Goal: Information Seeking & Learning: Learn about a topic

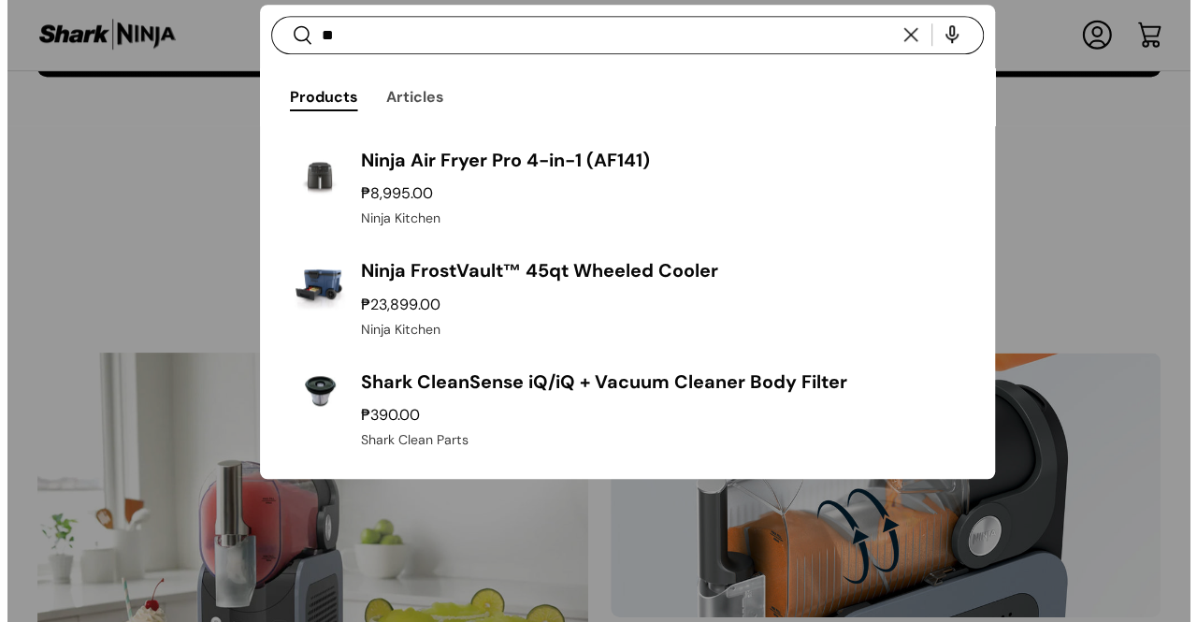
scroll to position [708, 0]
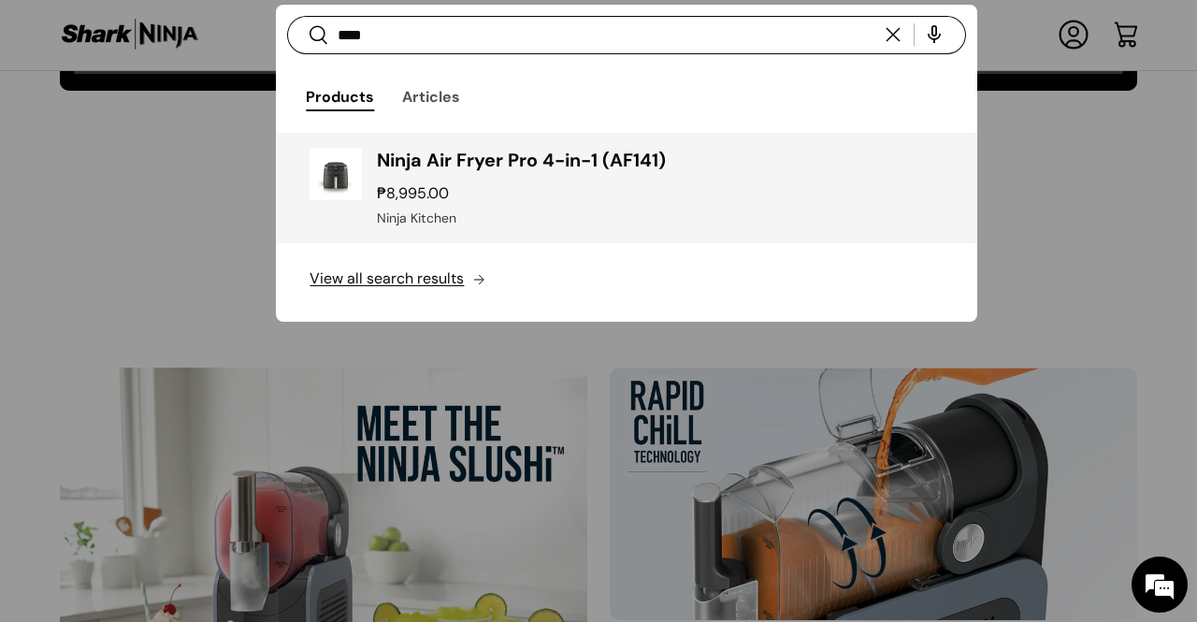
type input "****"
click at [538, 140] on link "Ninja Air Fryer Pro 4-in-1 (AF141) ₱8,995.00 Unit price / Unavailable Ninja Kit…" at bounding box center [626, 188] width 700 height 111
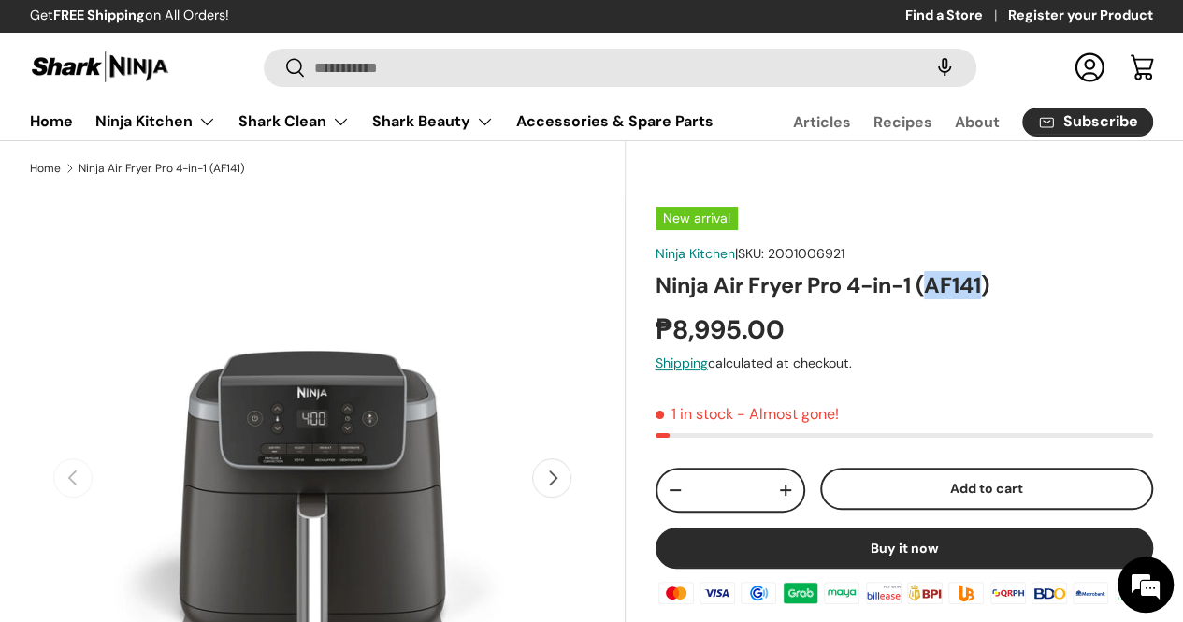
drag, startPoint x: 998, startPoint y: 326, endPoint x: 944, endPoint y: 322, distance: 54.4
click at [944, 299] on h1 "Ninja Air Fryer Pro 4-in-1 (AF141)" at bounding box center [905, 285] width 498 height 28
copy h1 "AF141"
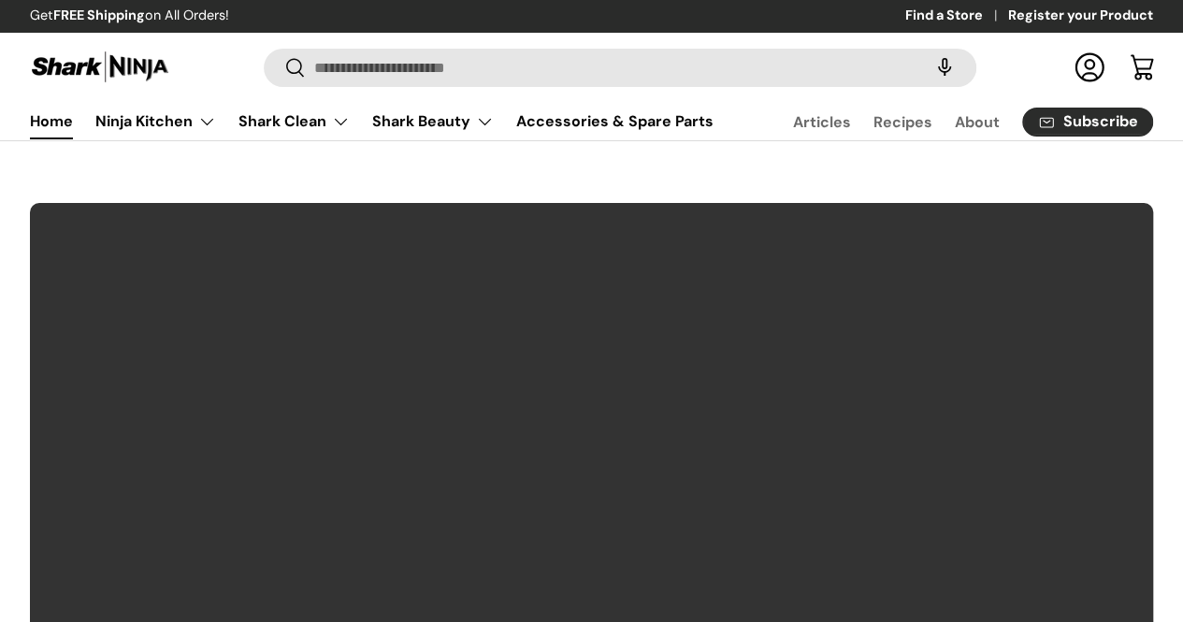
click at [484, 51] on input "Search" at bounding box center [620, 68] width 713 height 38
type input "******"
click at [264, 47] on button "Search" at bounding box center [285, 69] width 42 height 44
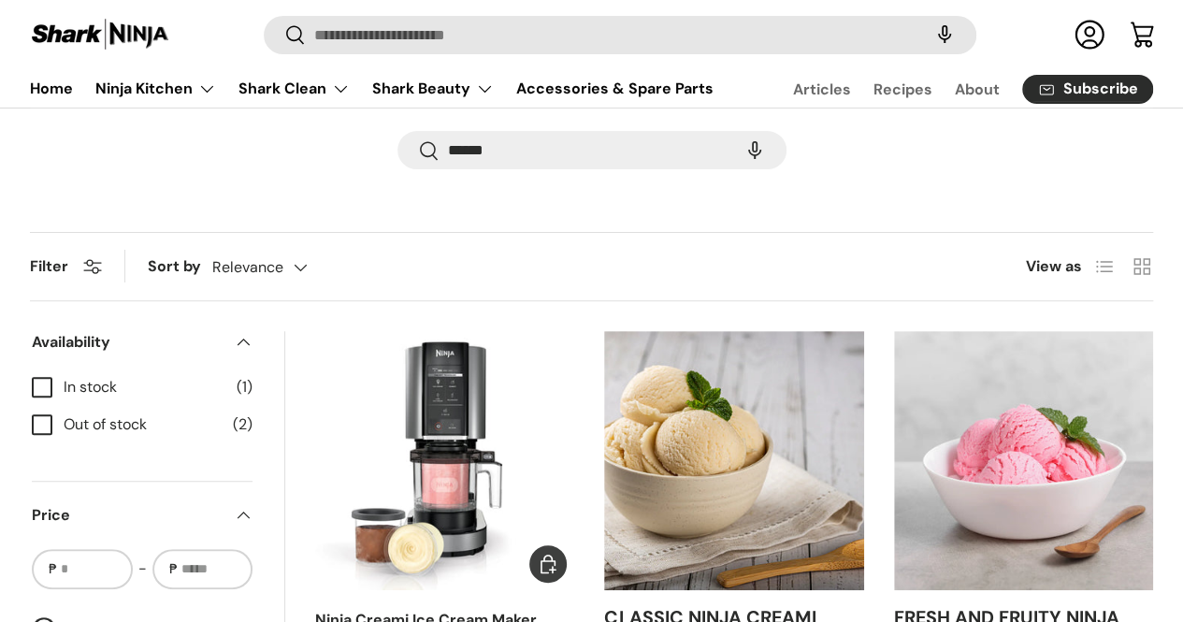
scroll to position [374, 0]
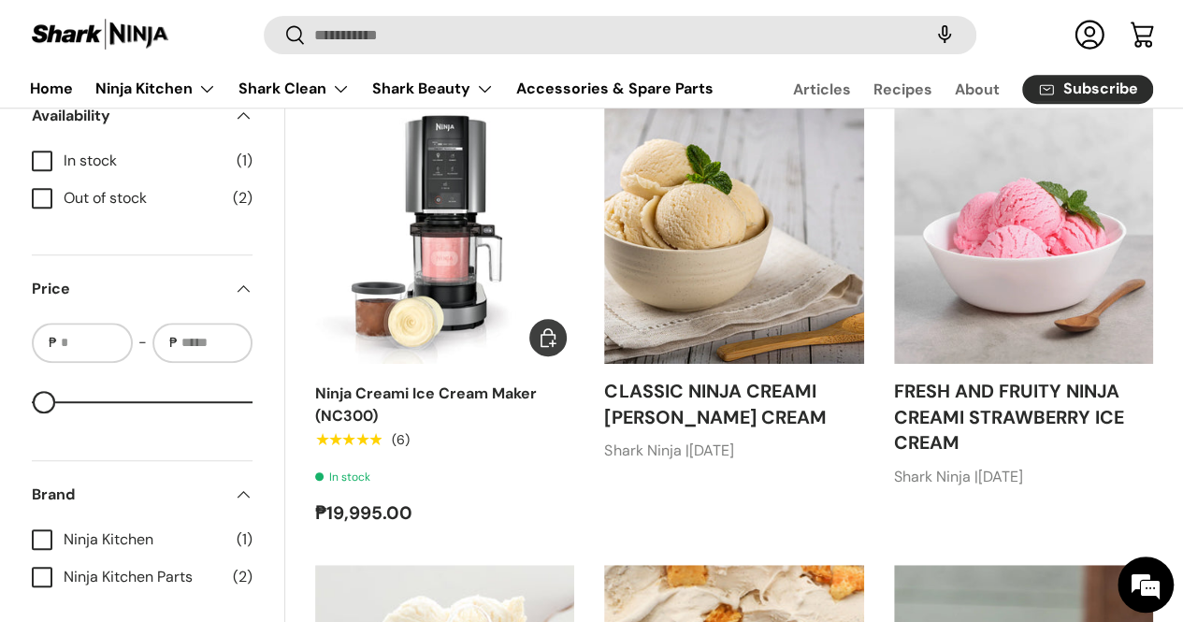
click at [0, 0] on img "Ninja Creami Ice Cream Maker (NC300)" at bounding box center [0, 0] width 0 height 0
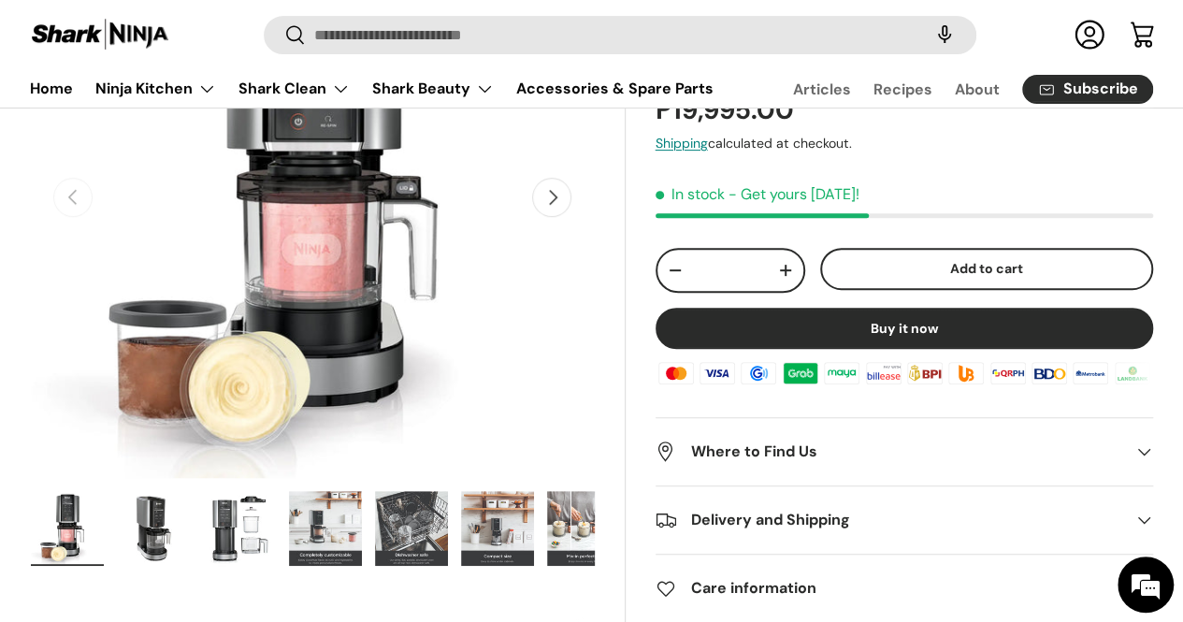
click at [104, 508] on img "Gallery Viewer" at bounding box center [67, 528] width 73 height 75
click at [99, 519] on img "Gallery Viewer" at bounding box center [67, 528] width 73 height 75
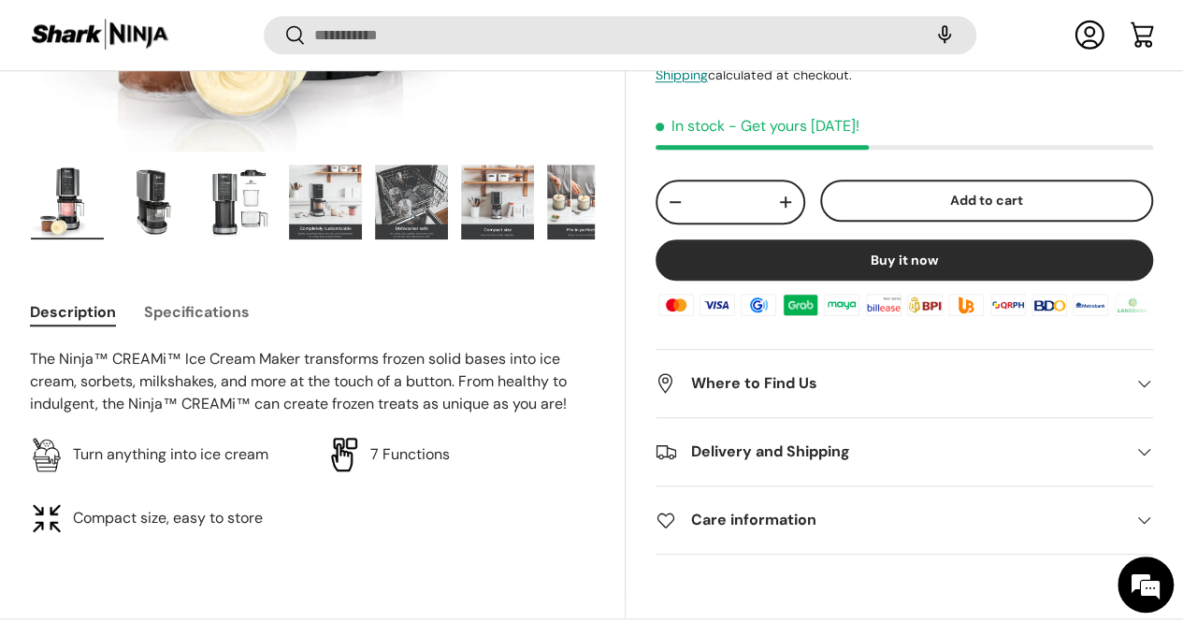
scroll to position [650, 0]
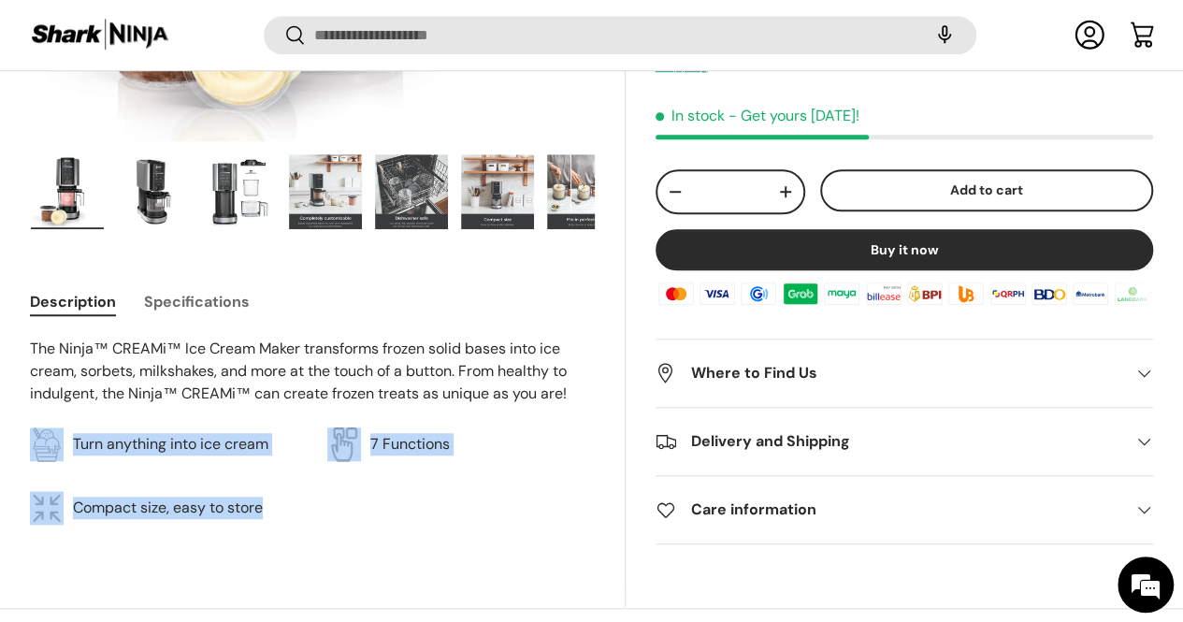
drag, startPoint x: 73, startPoint y: 416, endPoint x: 309, endPoint y: 472, distance: 242.3
click at [402, 547] on div "Description Specifications The Ninja™ CREAMi™ Ice Cream Maker transforms frozen…" at bounding box center [328, 440] width 596 height 334
copy ul "Turn anything into ice cream 7 Functions Compact size, easy to store"
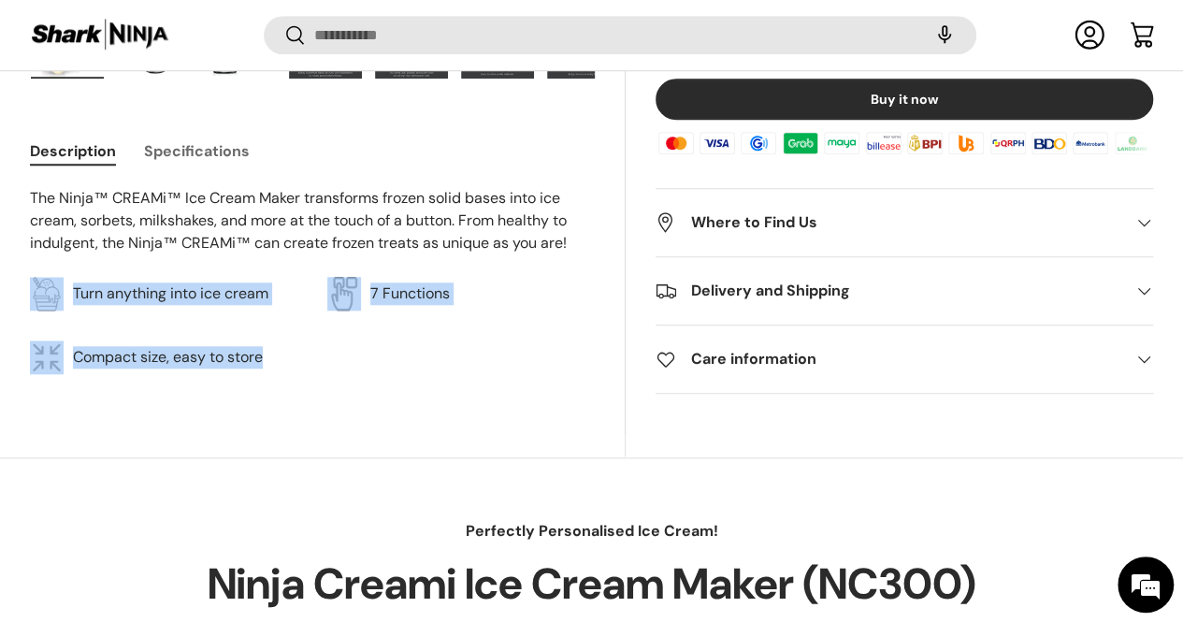
scroll to position [743, 0]
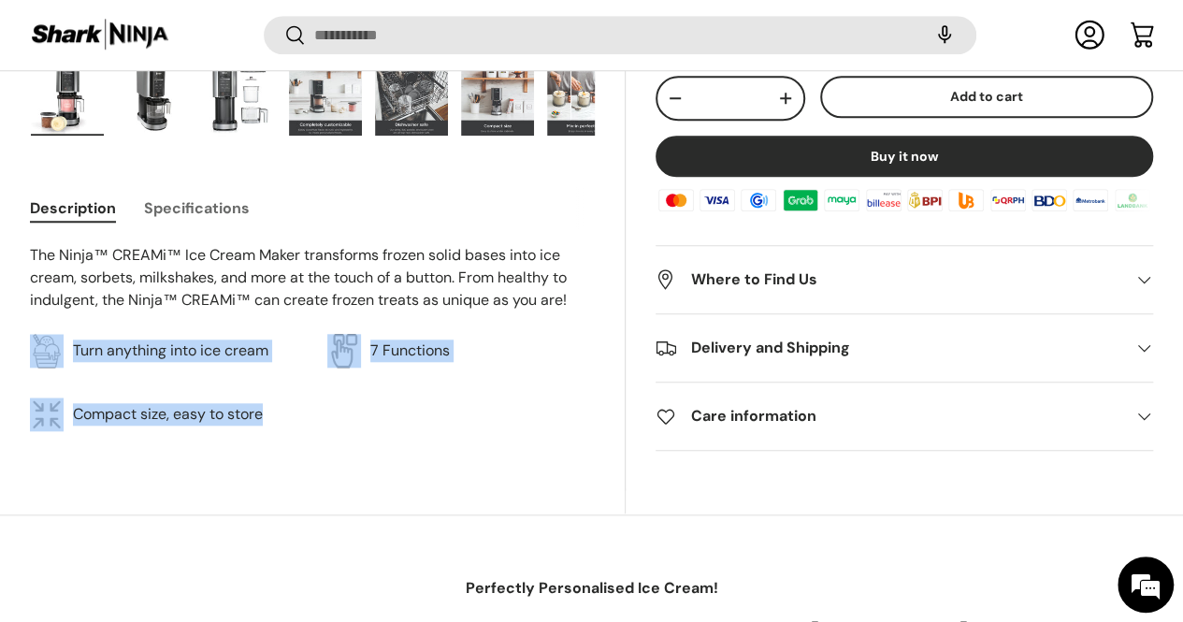
click at [458, 374] on ul "Turn anything into ice cream 7 Functions Compact size, easy to store" at bounding box center [312, 382] width 565 height 97
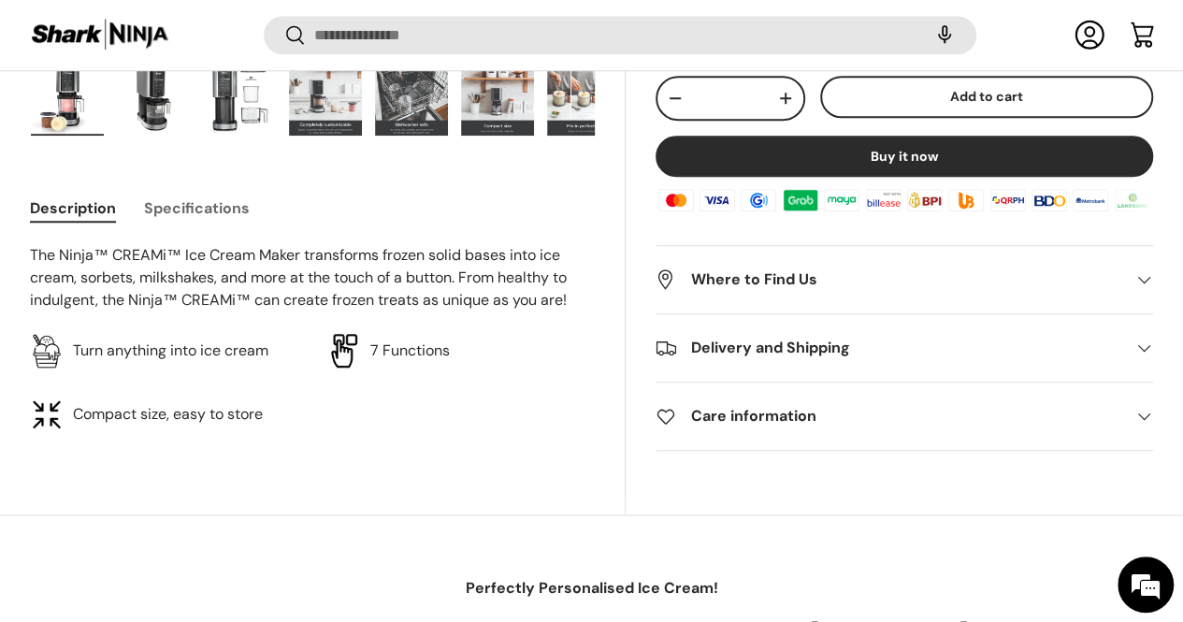
click at [458, 374] on ul "Turn anything into ice cream 7 Functions Compact size, easy to store" at bounding box center [312, 382] width 565 height 97
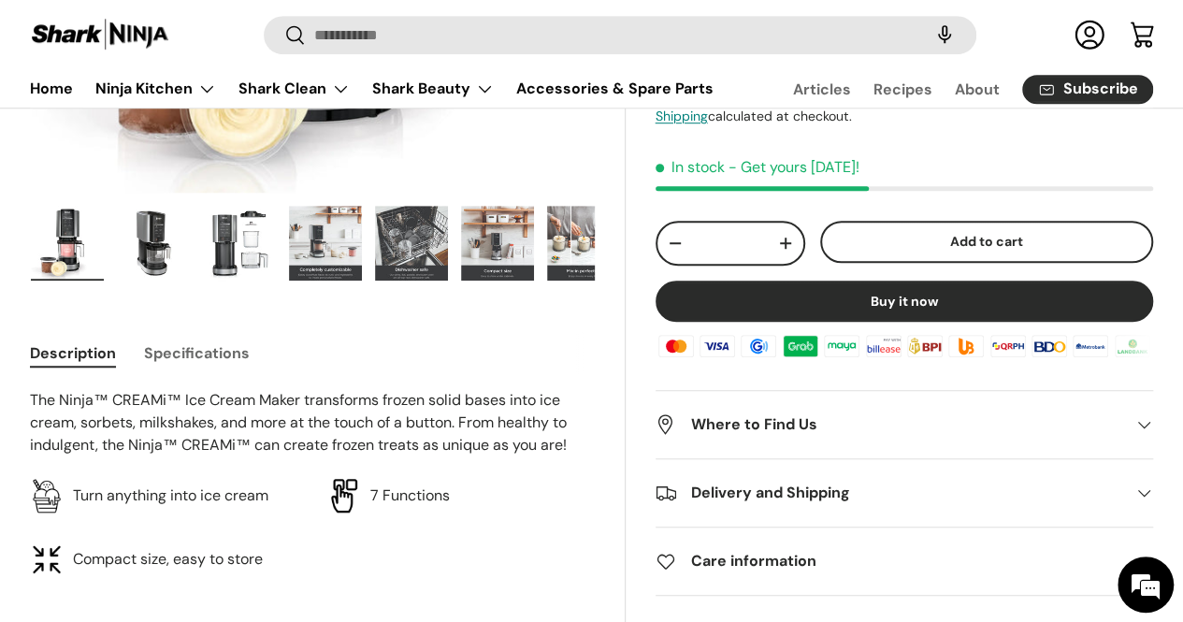
scroll to position [560, 0]
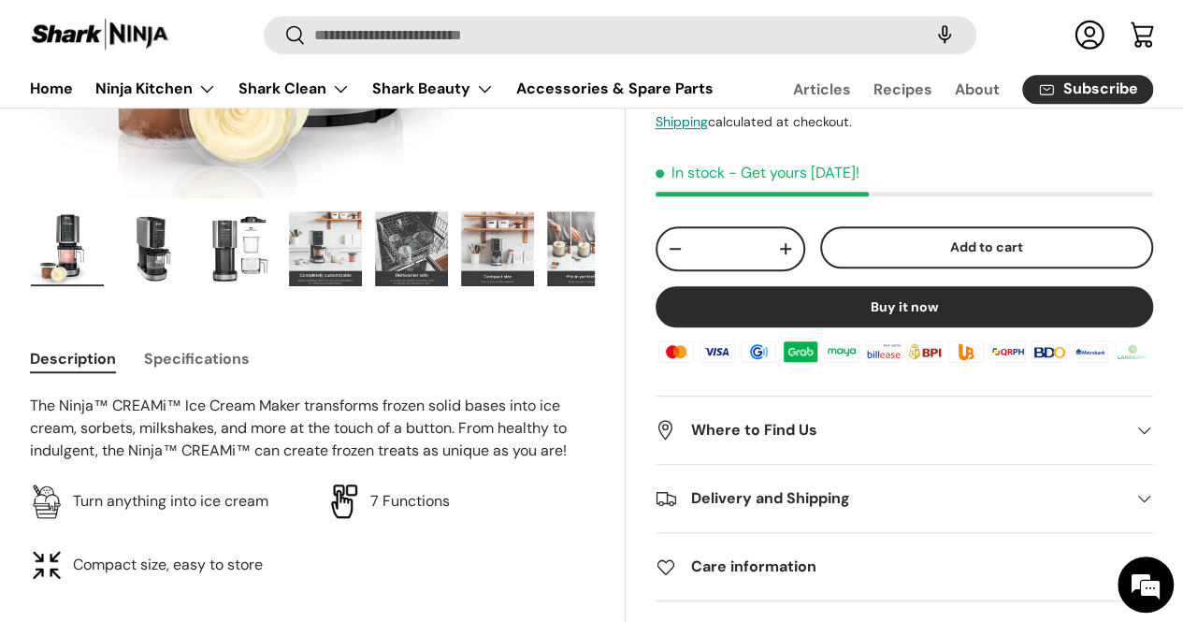
click at [295, 440] on p "The Ninja™ CREAMi™ Ice Cream Maker transforms frozen solid bases into ice cream…" at bounding box center [312, 428] width 565 height 67
click at [209, 458] on p "The Ninja™ CREAMi™ Ice Cream Maker transforms frozen solid bases into ice cream…" at bounding box center [312, 428] width 565 height 67
click at [104, 417] on p "The Ninja™ CREAMi™ Ice Cream Maker transforms frozen solid bases into ice cream…" at bounding box center [312, 428] width 565 height 67
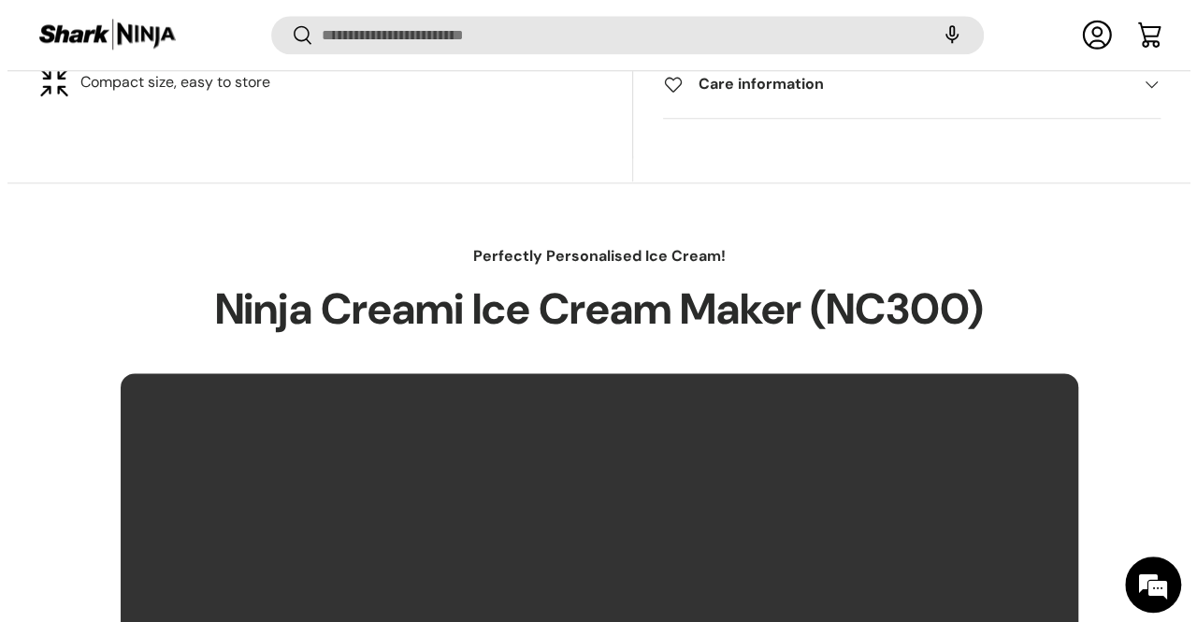
scroll to position [1119, 0]
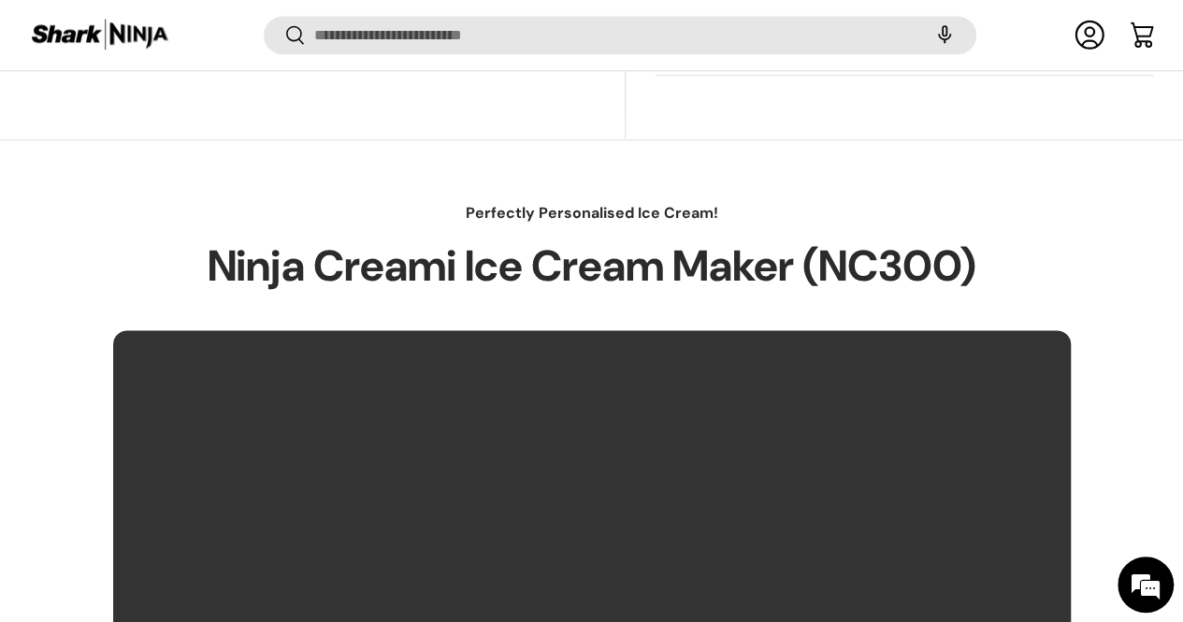
click at [583, 58] on div "Search Search Reset" at bounding box center [620, 42] width 713 height 52
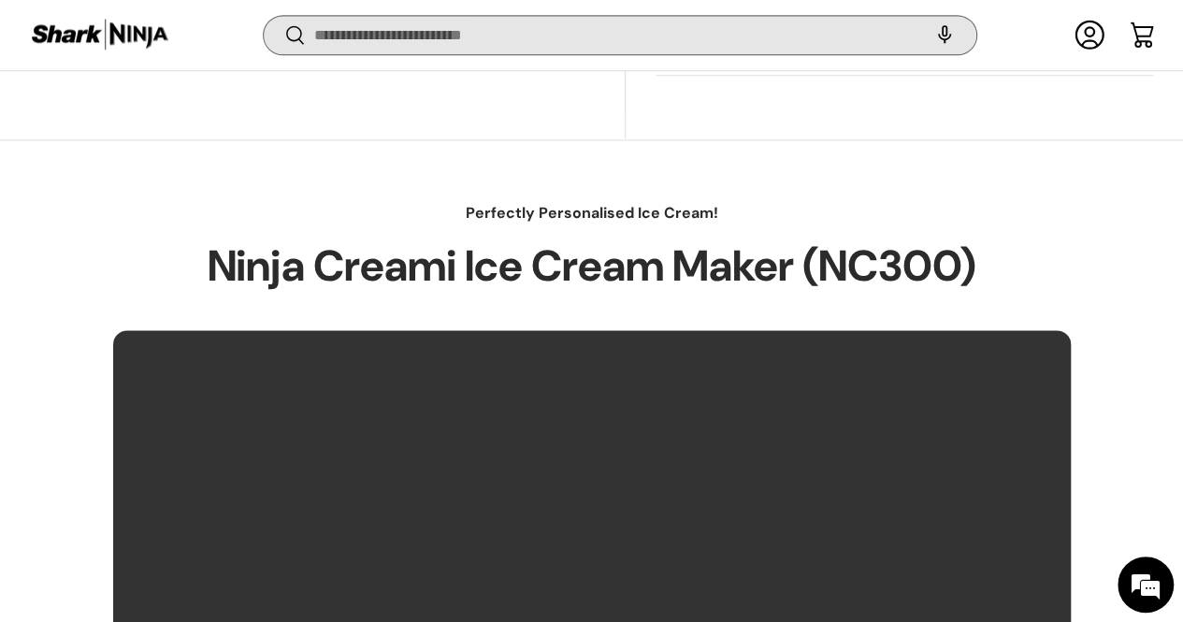
click at [574, 37] on input "Search" at bounding box center [620, 35] width 713 height 38
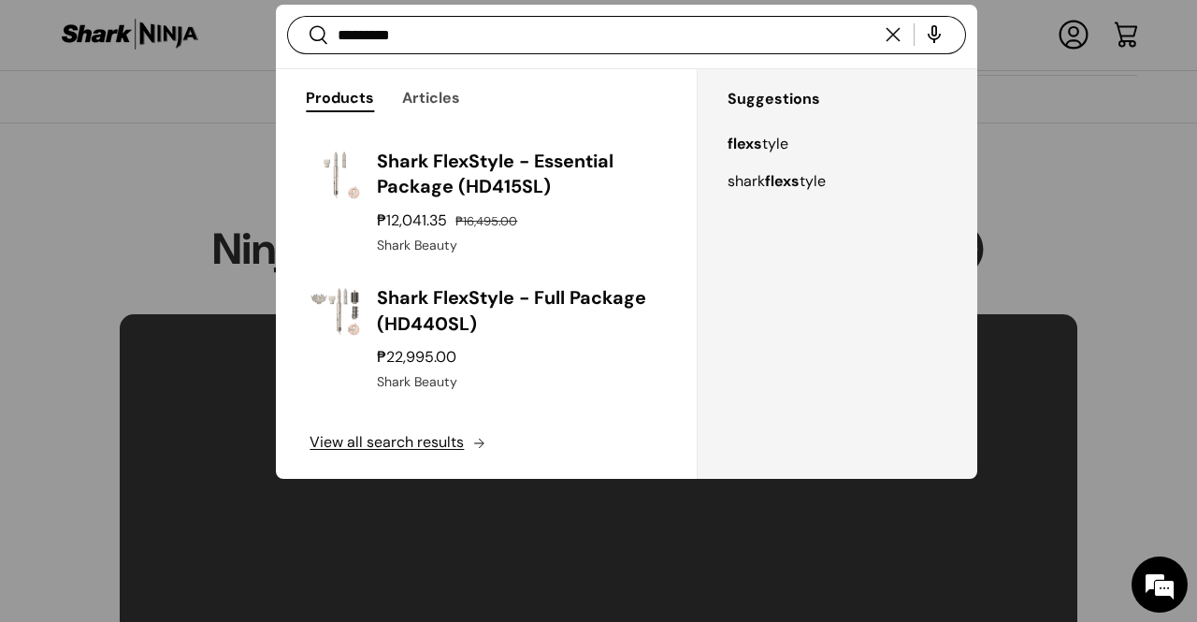
type input "*********"
click at [287, 15] on button "Search" at bounding box center [308, 37] width 42 height 44
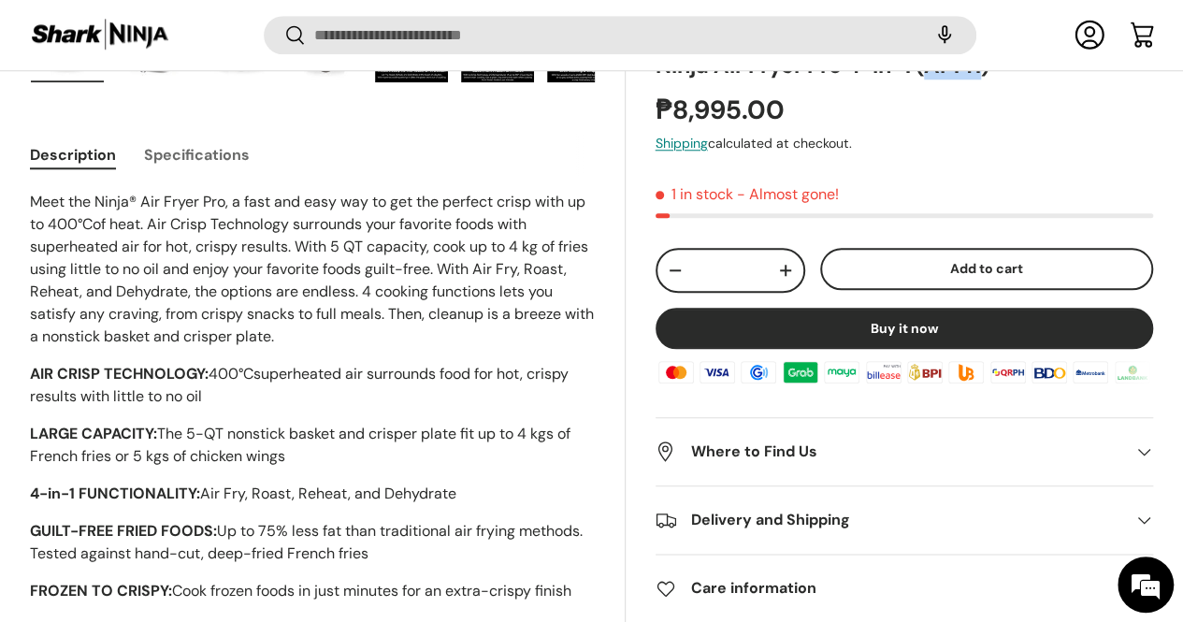
scroll to position [837, 0]
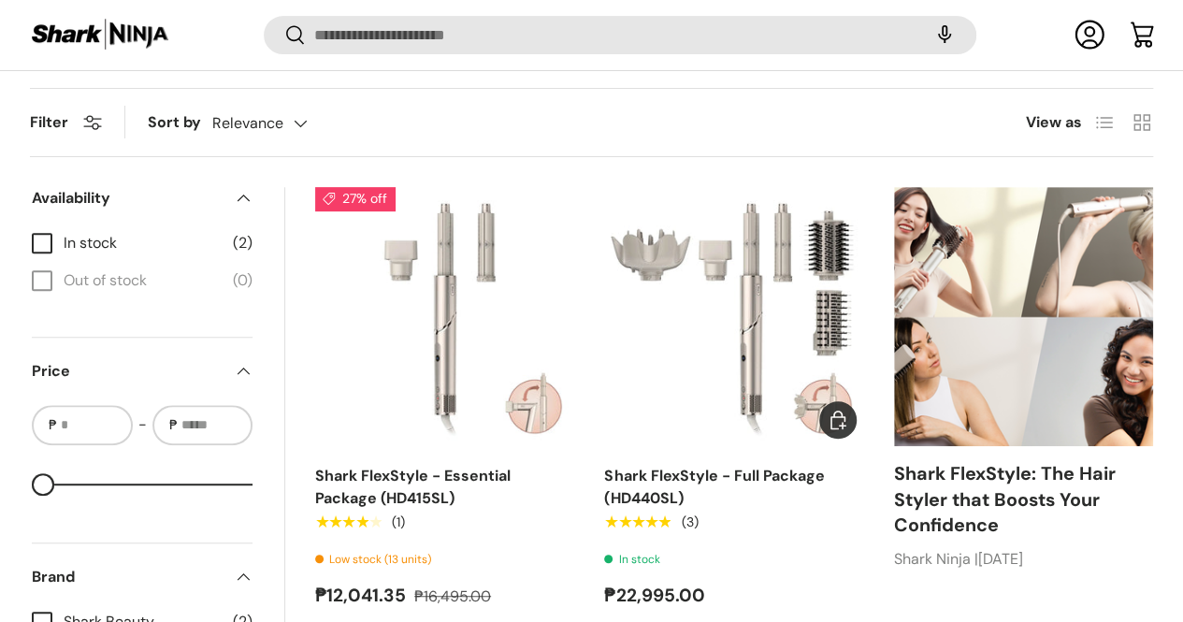
scroll to position [232, 0]
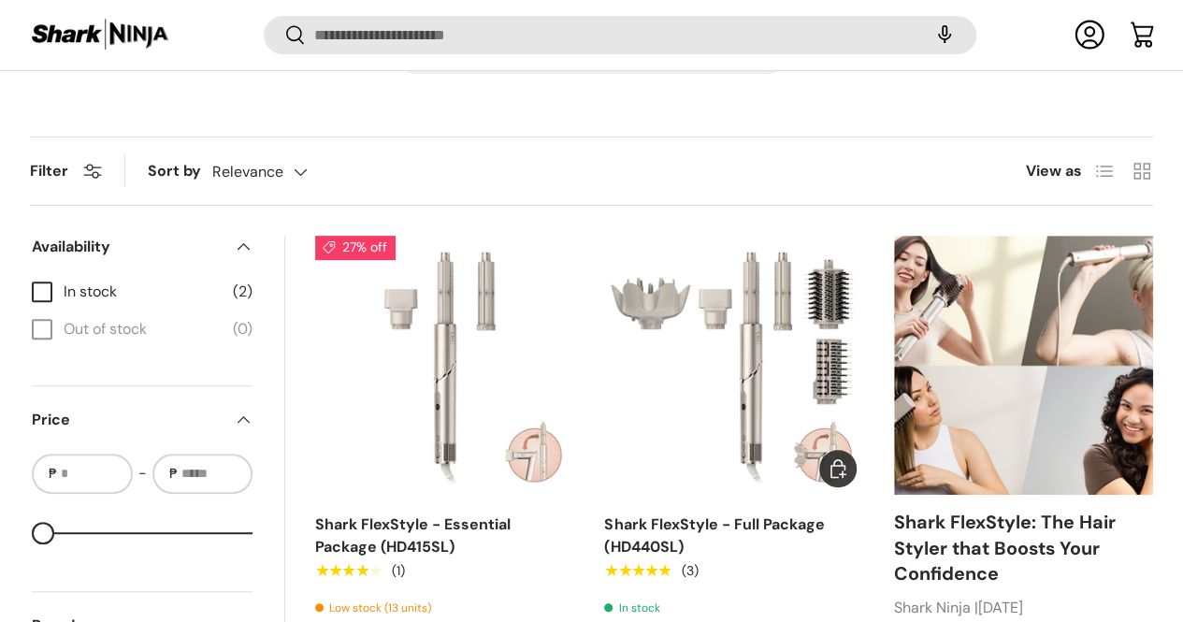
click at [0, 0] on img "Shark FlexStyle - Full Package (HD440SL)" at bounding box center [0, 0] width 0 height 0
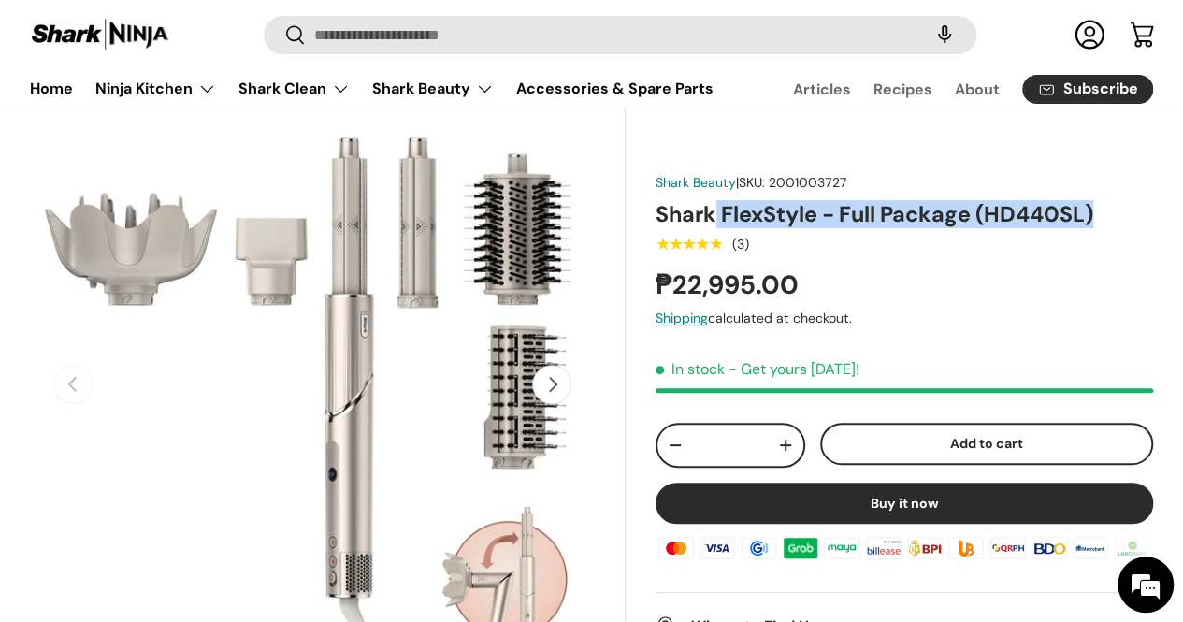
drag, startPoint x: 657, startPoint y: 207, endPoint x: 731, endPoint y: 214, distance: 75.2
click at [731, 214] on div "Shark Beauty | SKU: 2001003727 Shark FlexStyle - Full Package (HD440SL) ★★★★★ (…" at bounding box center [889, 632] width 527 height 1060
click at [763, 220] on h1 "Shark FlexStyle - Full Package (HD440SL)" at bounding box center [905, 214] width 498 height 28
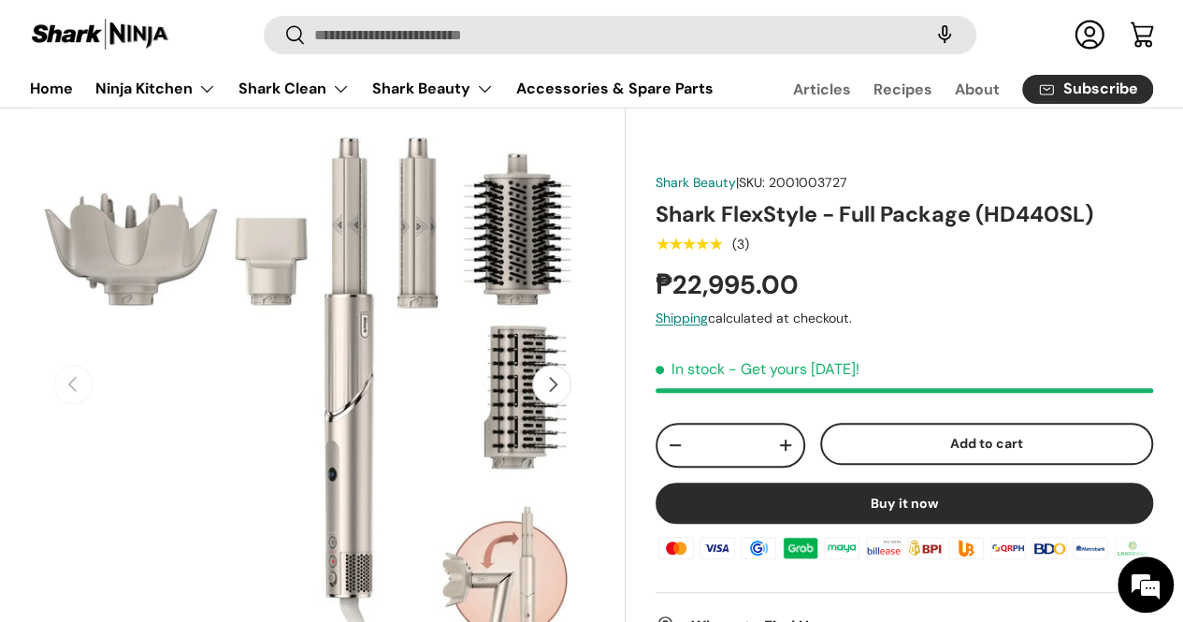
click at [668, 212] on h1 "Shark FlexStyle - Full Package (HD440SL)" at bounding box center [905, 214] width 498 height 28
drag, startPoint x: 731, startPoint y: 220, endPoint x: 831, endPoint y: 216, distance: 100.1
click at [831, 216] on h1 "Shark FlexStyle - Full Package (HD440SL)" at bounding box center [905, 214] width 498 height 28
copy h1 "FlexStyle"
click at [855, 210] on h1 "Shark FlexStyle - Full Package (HD440SL)" at bounding box center [905, 214] width 498 height 28
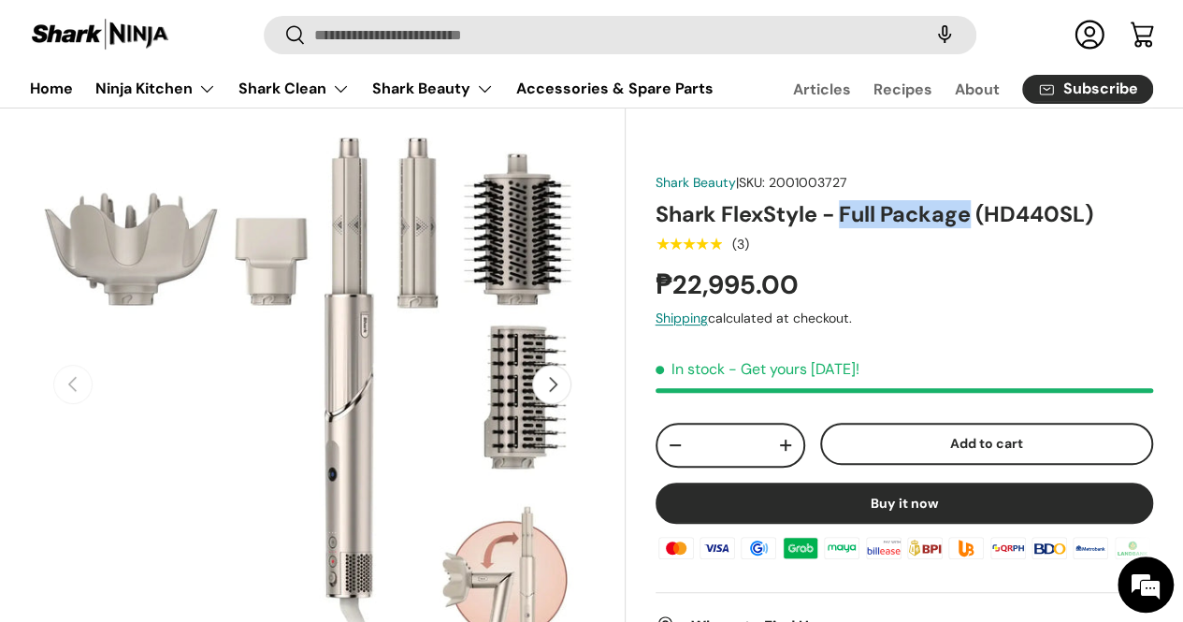
drag, startPoint x: 855, startPoint y: 210, endPoint x: 988, endPoint y: 222, distance: 133.3
click at [988, 222] on h1 "Shark FlexStyle - Full Package (HD440SL)" at bounding box center [905, 214] width 498 height 28
copy h1 "Full Package"
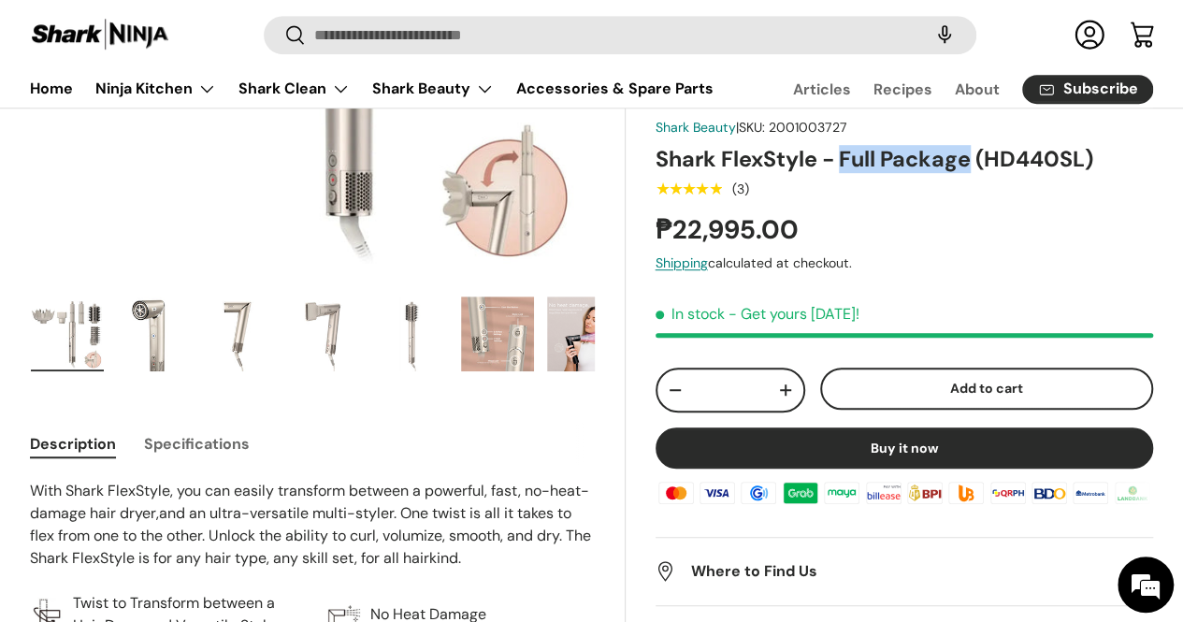
scroll to position [468, 0]
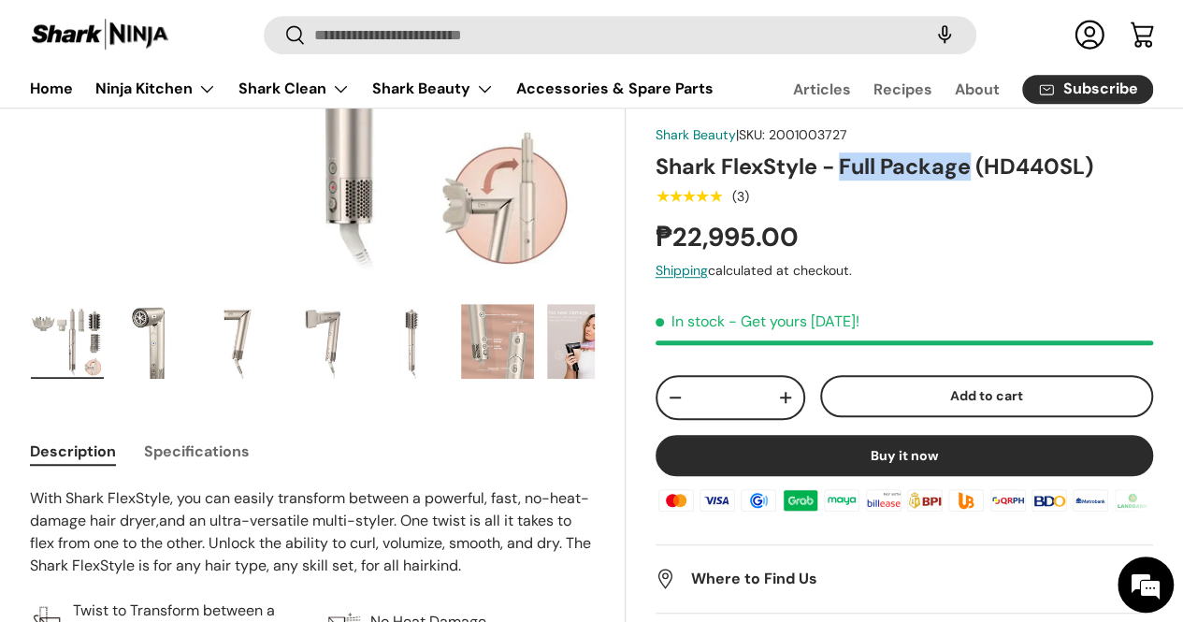
click at [358, 330] on img "Gallery Viewer" at bounding box center [325, 341] width 73 height 75
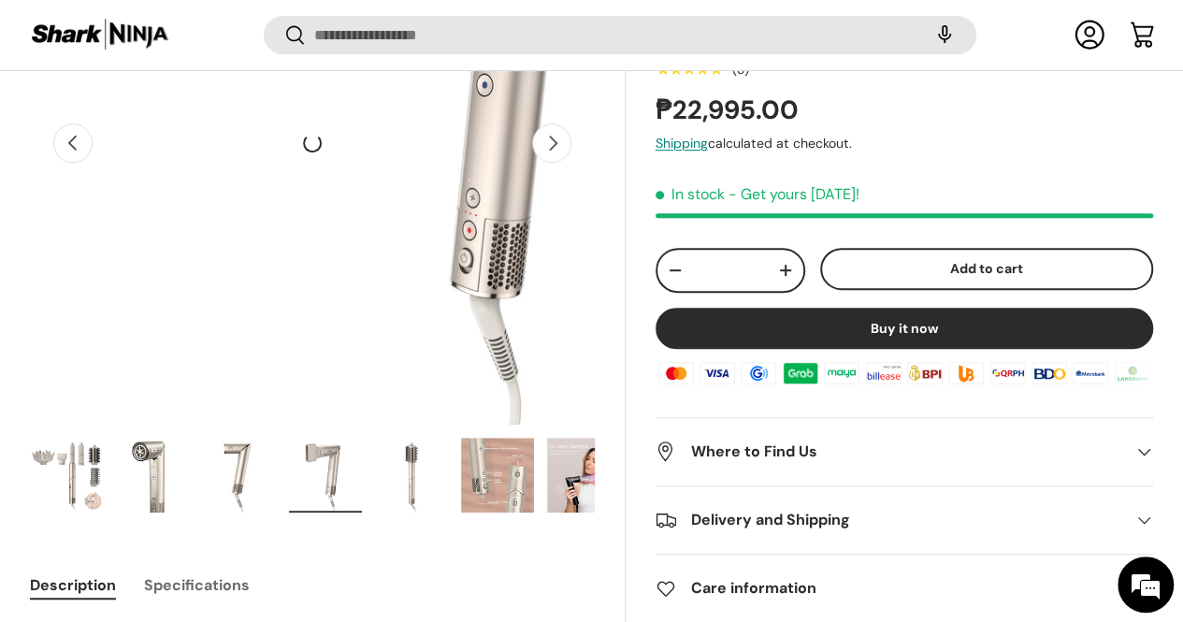
scroll to position [369, 0]
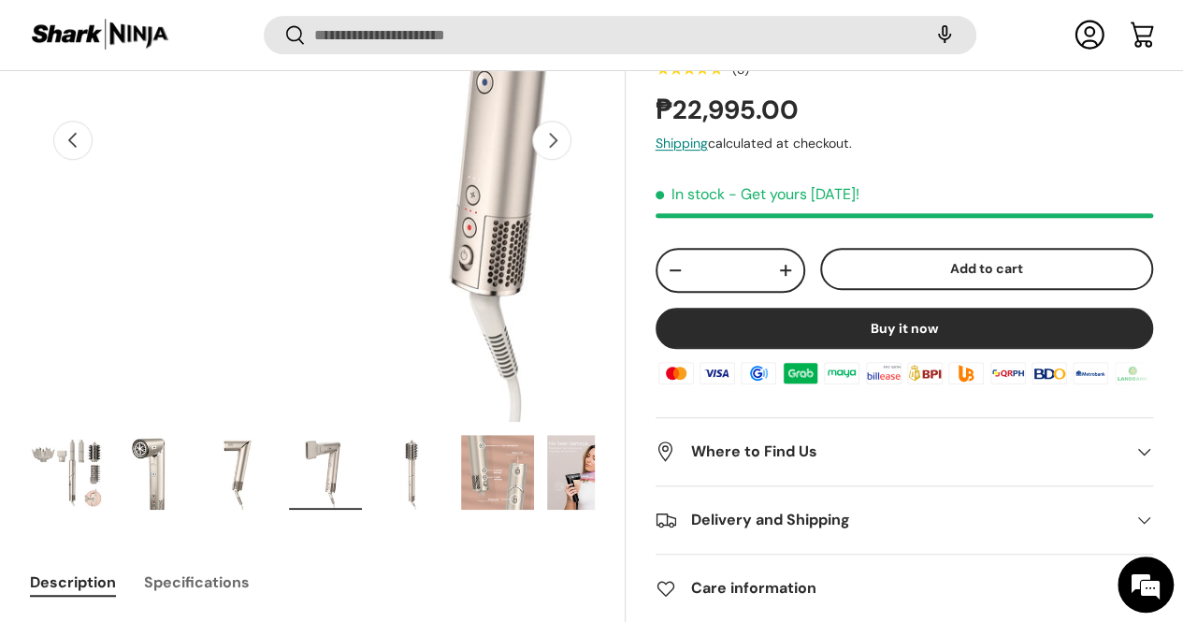
click at [276, 435] on img "Gallery Viewer" at bounding box center [239, 472] width 73 height 75
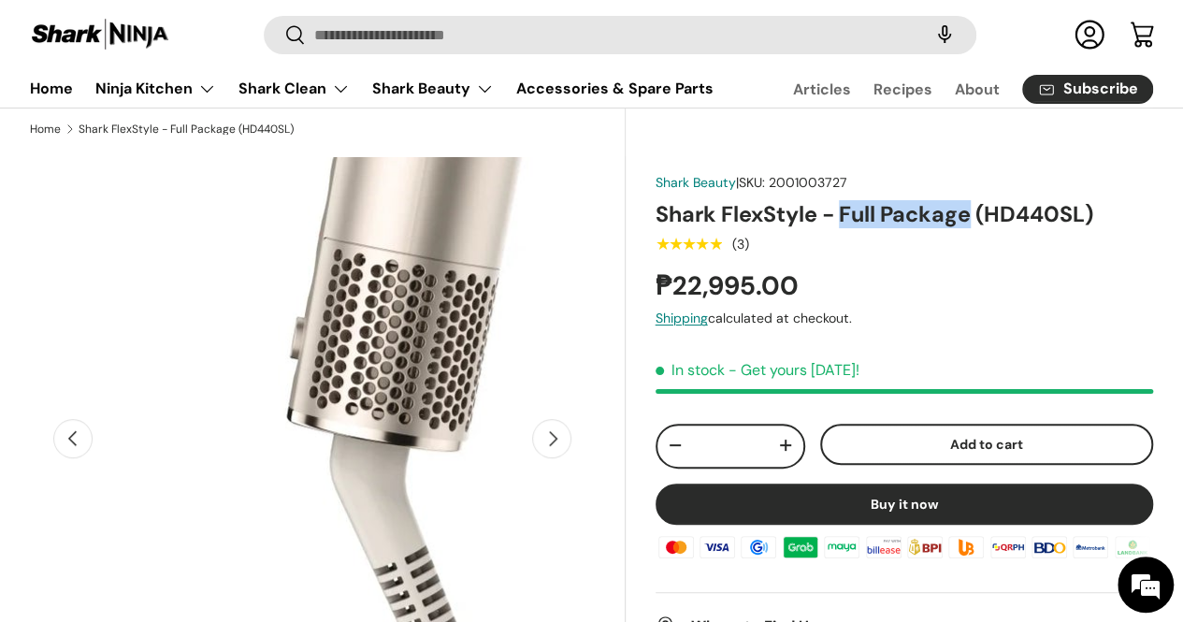
scroll to position [0, 0]
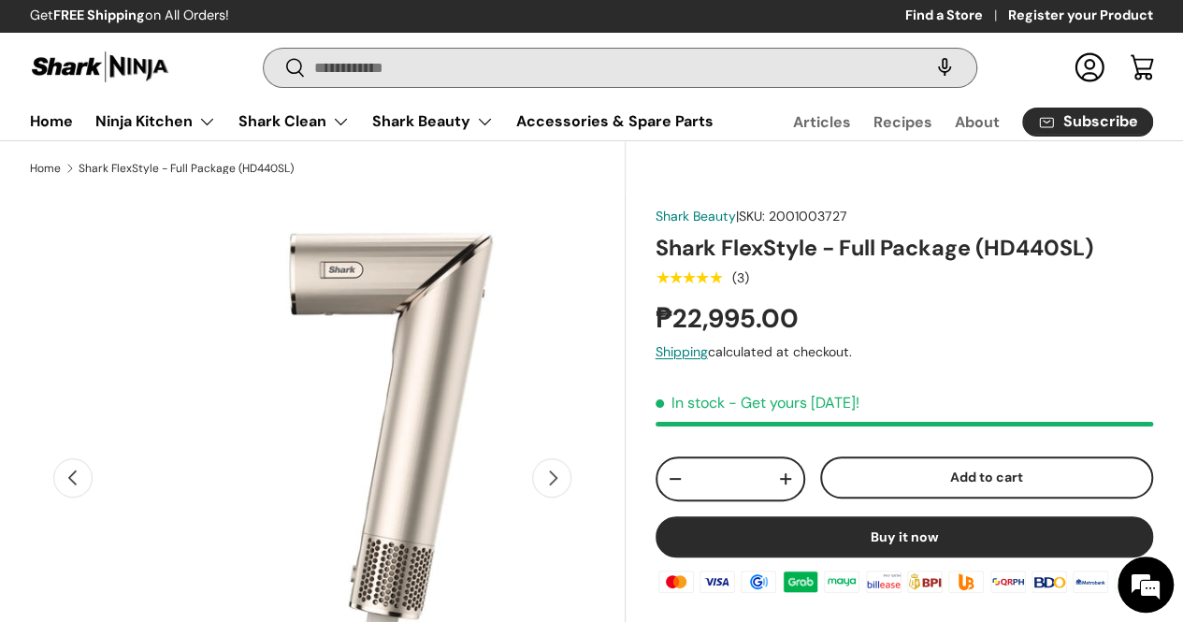
click at [591, 76] on input "Search" at bounding box center [620, 68] width 713 height 38
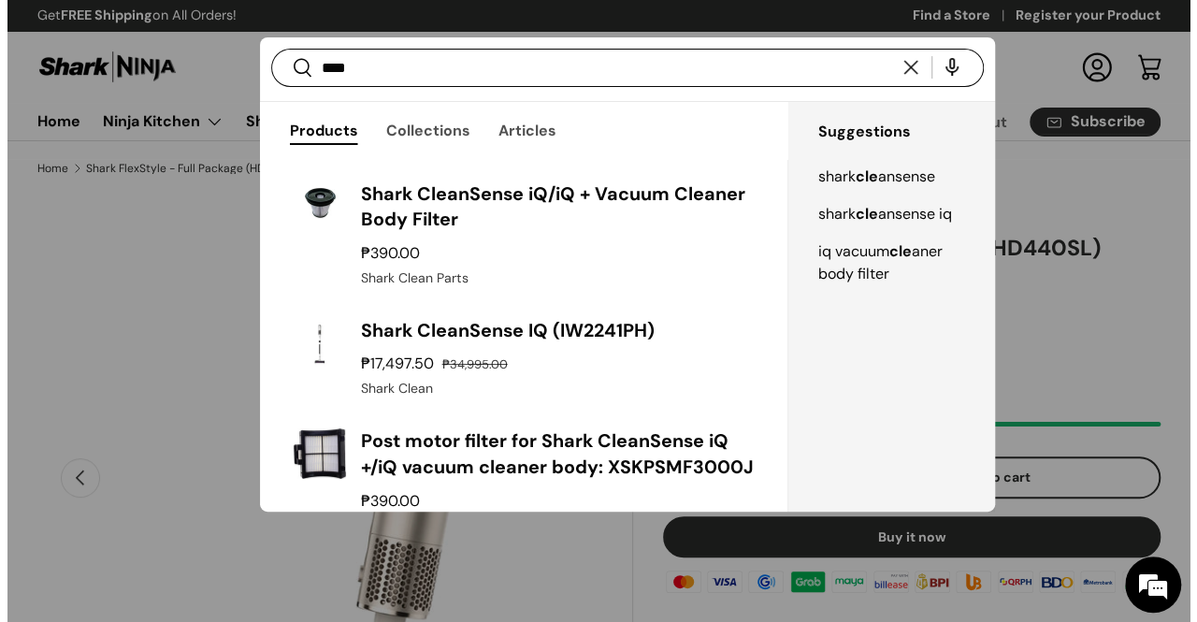
scroll to position [0, 1071]
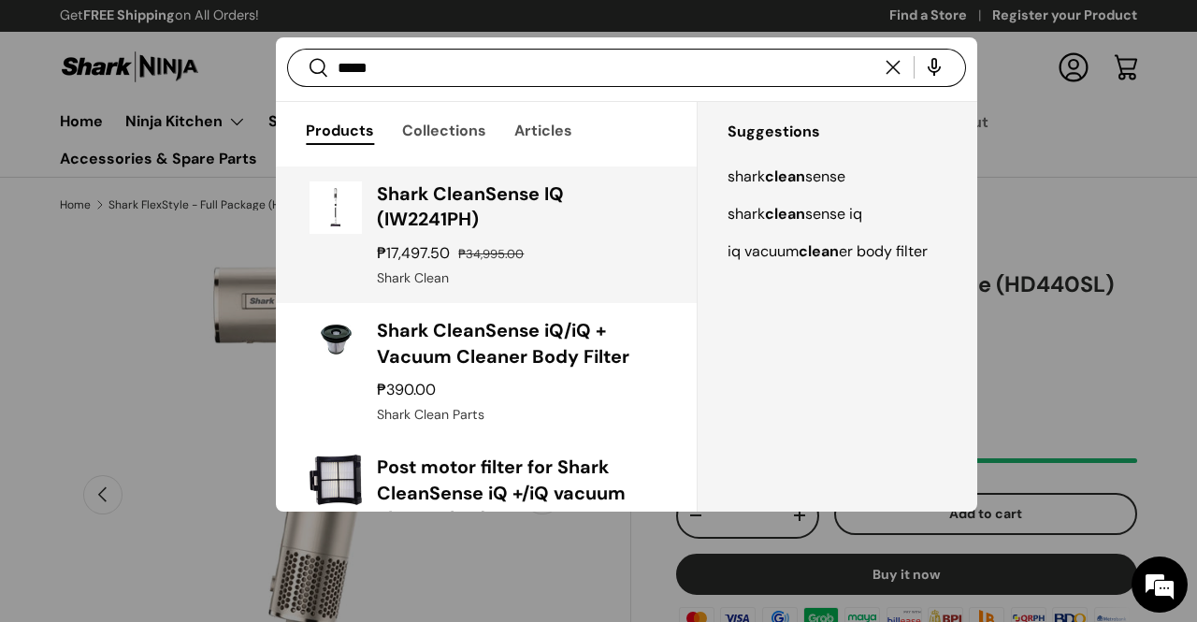
type input "*****"
click at [472, 190] on h3 "Shark CleanSense IQ (IW2241PH)" at bounding box center [519, 206] width 285 height 51
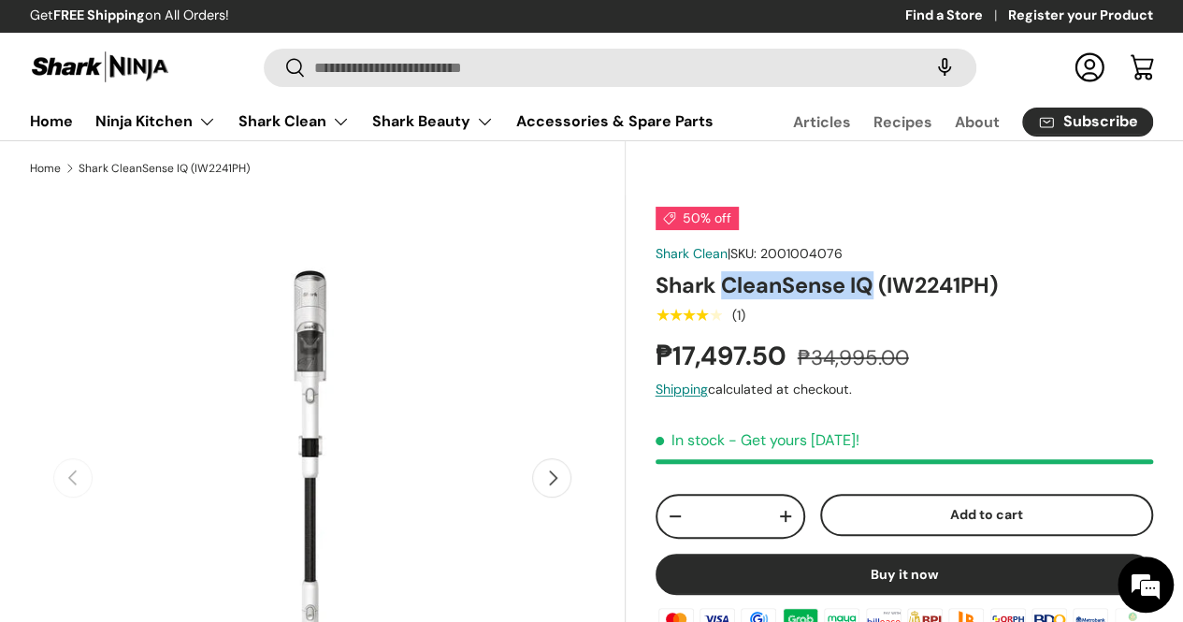
drag, startPoint x: 738, startPoint y: 316, endPoint x: 882, endPoint y: 334, distance: 145.1
click at [882, 299] on h1 "Shark CleanSense IQ (IW2241PH)" at bounding box center [905, 285] width 498 height 28
copy h1 "CleanSense IQ"
